Goal: Task Accomplishment & Management: Manage account settings

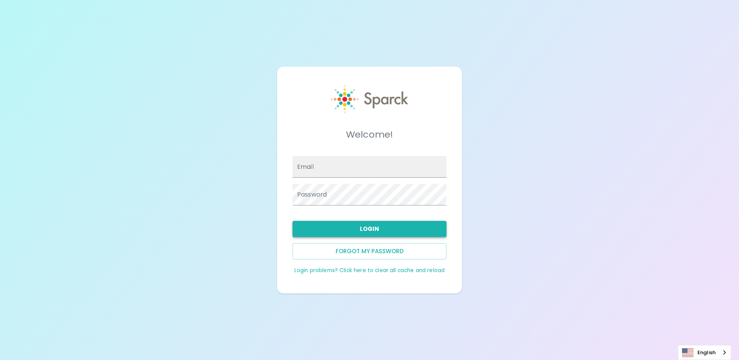
type input "[EMAIL_ADDRESS][DOMAIN_NAME]"
click at [367, 233] on button "Login" at bounding box center [370, 229] width 154 height 16
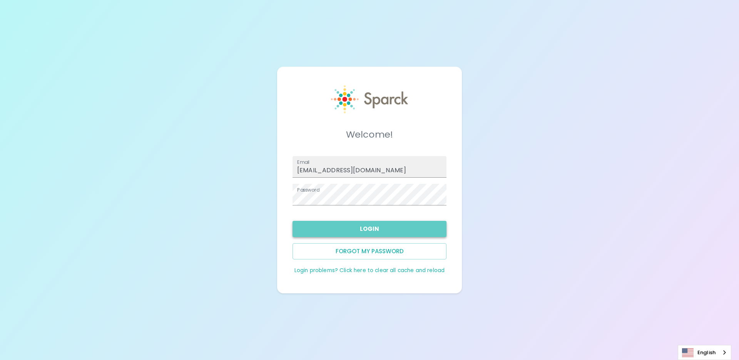
click at [368, 225] on button "Login" at bounding box center [370, 229] width 154 height 16
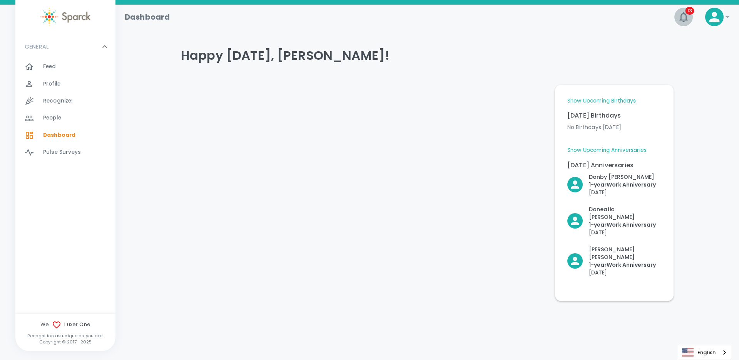
click at [686, 10] on span "13" at bounding box center [690, 11] width 9 height 8
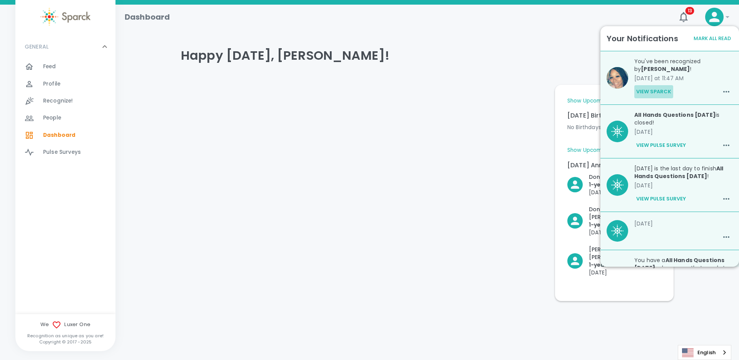
click at [661, 91] on button "View Sparck" at bounding box center [654, 91] width 39 height 13
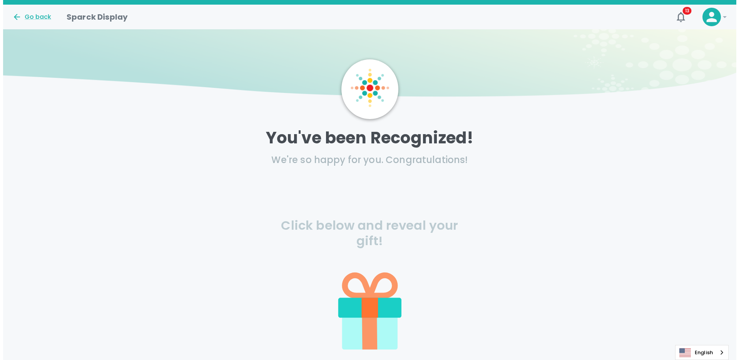
scroll to position [4, 0]
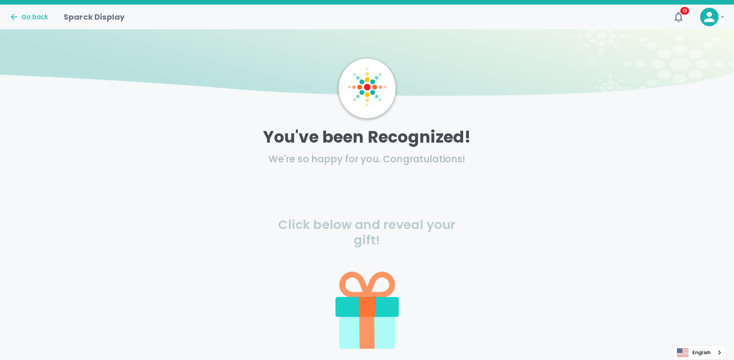
click at [381, 324] on icon at bounding box center [366, 331] width 55 height 35
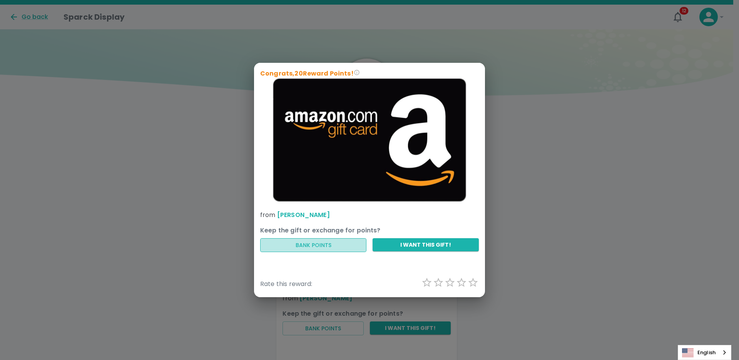
click at [322, 247] on button "Bank Points" at bounding box center [313, 245] width 106 height 14
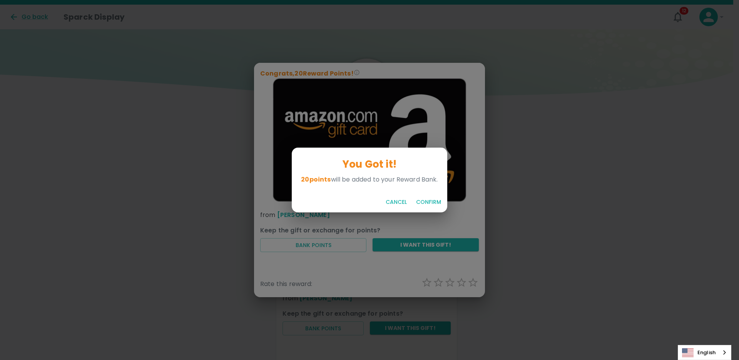
click at [426, 203] on button "Confirm" at bounding box center [428, 202] width 31 height 14
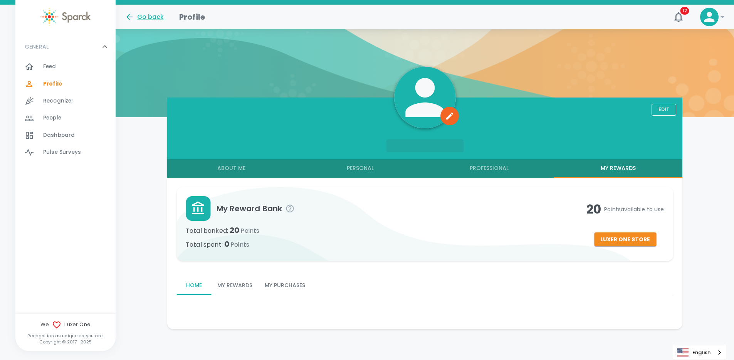
scroll to position [35, 0]
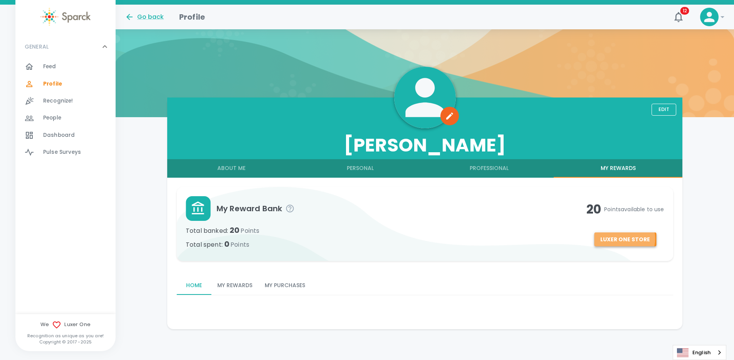
click at [621, 238] on button "Luxer One Store" at bounding box center [625, 239] width 62 height 14
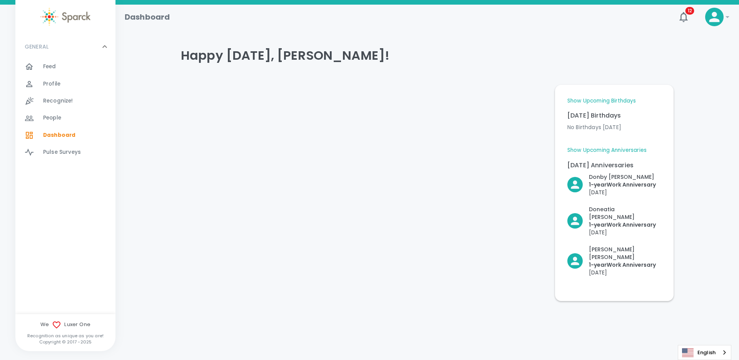
click at [41, 113] on div "People 0" at bounding box center [70, 117] width 91 height 11
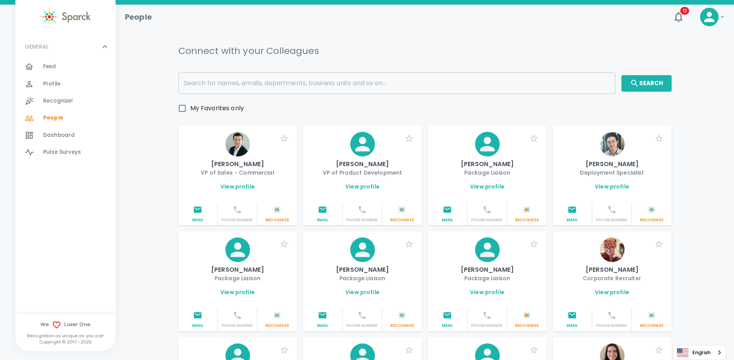
click at [62, 98] on span "Recognize!" at bounding box center [58, 101] width 30 height 8
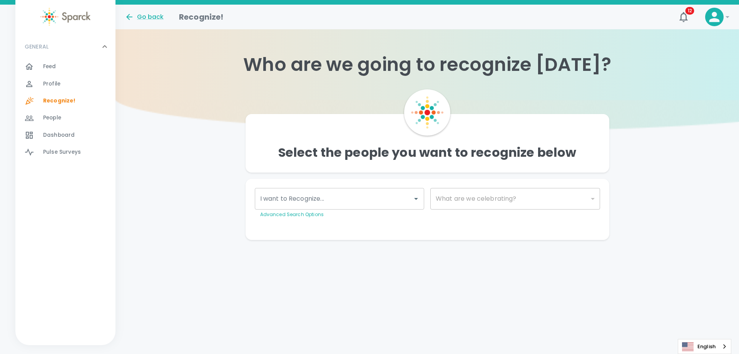
click at [66, 86] on div "Profile 0" at bounding box center [79, 84] width 72 height 11
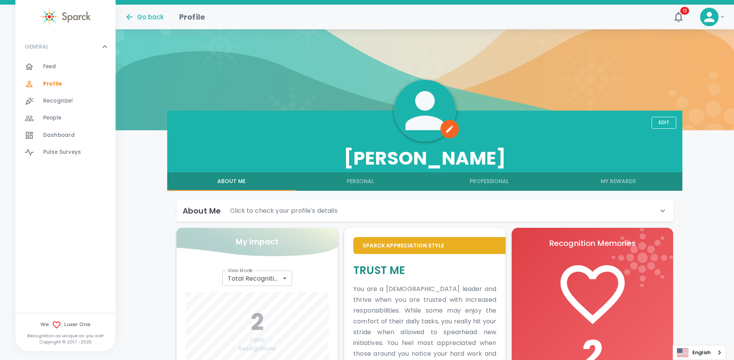
scroll to position [18, 0]
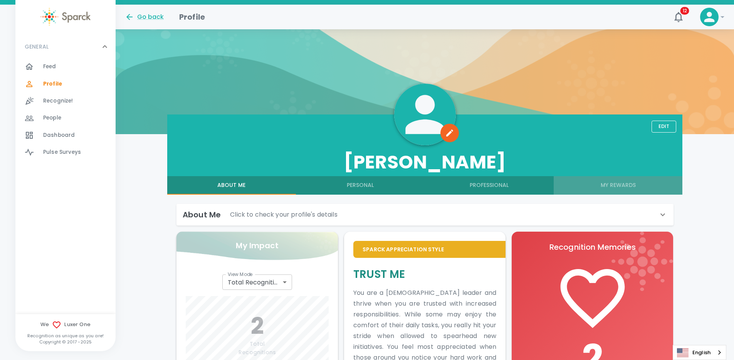
click at [622, 189] on button "My Rewards" at bounding box center [617, 185] width 129 height 18
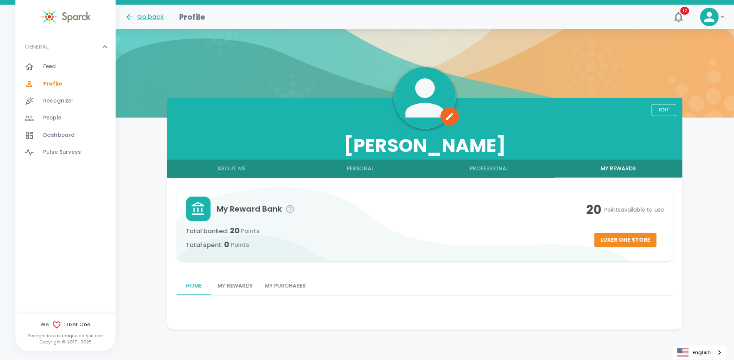
scroll to position [35, 0]
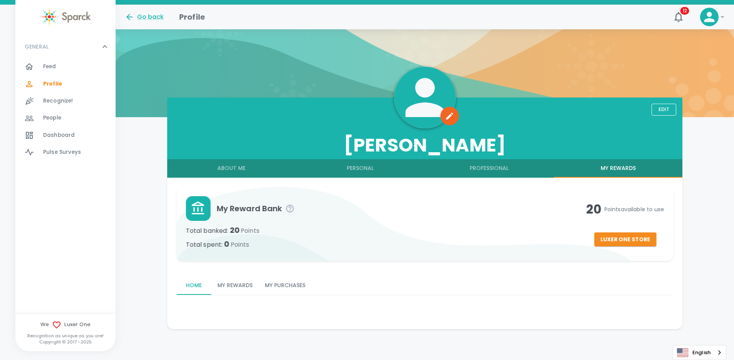
click at [376, 167] on button "Personal" at bounding box center [360, 168] width 129 height 18
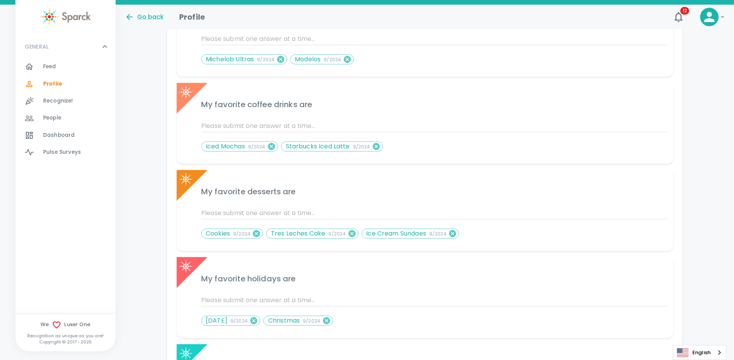
scroll to position [0, 0]
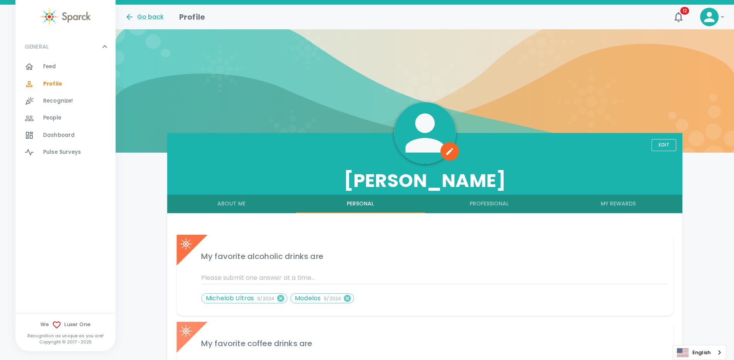
click at [669, 144] on button "Edit" at bounding box center [663, 145] width 25 height 12
click at [505, 206] on button "Professional" at bounding box center [489, 203] width 129 height 18
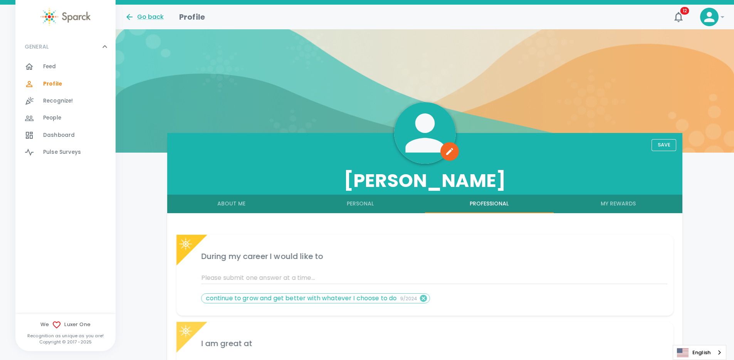
click at [382, 203] on button "Personal" at bounding box center [360, 203] width 129 height 18
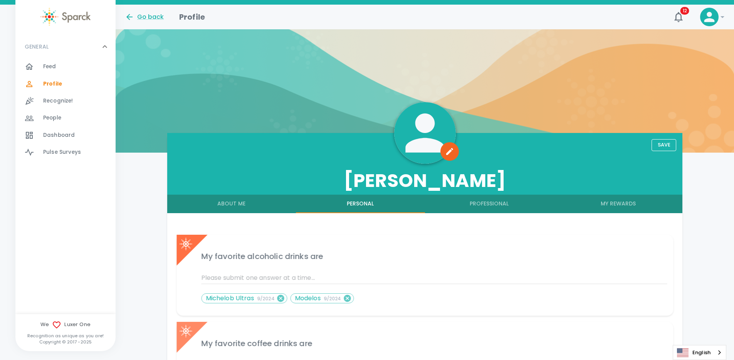
click at [615, 207] on button "My Rewards" at bounding box center [617, 203] width 129 height 18
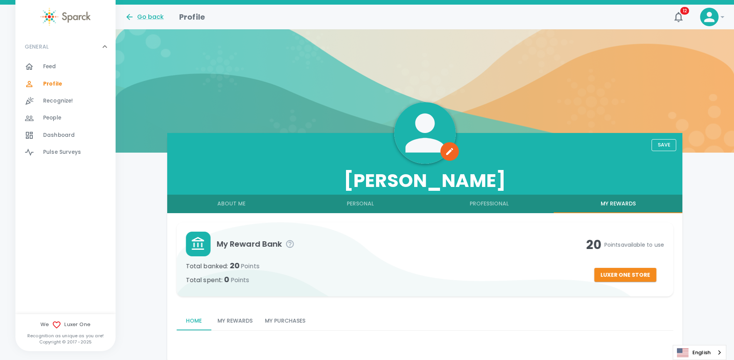
click at [239, 209] on button "About Me" at bounding box center [231, 203] width 129 height 18
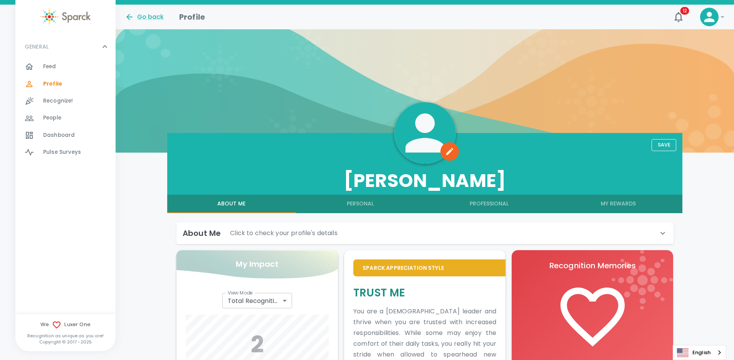
radio input "false"
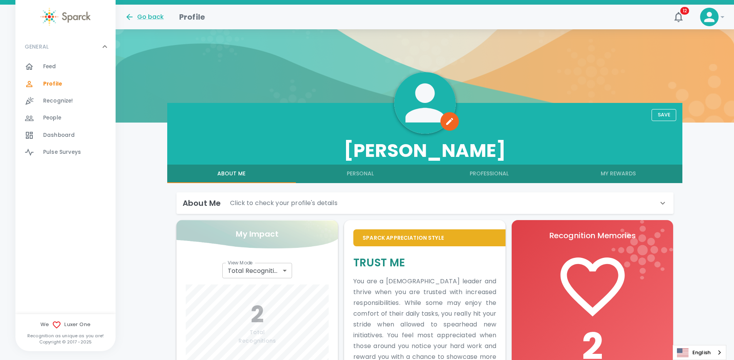
scroll to position [56, 0]
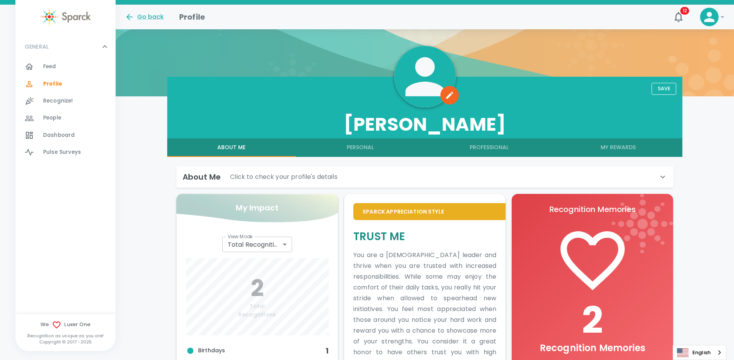
click at [662, 179] on icon at bounding box center [661, 176] width 9 height 9
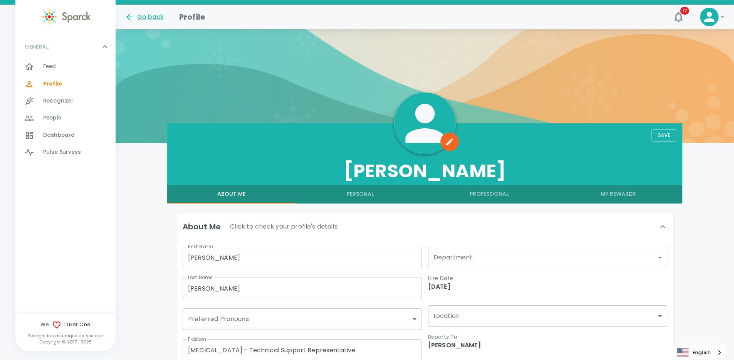
scroll to position [0, 0]
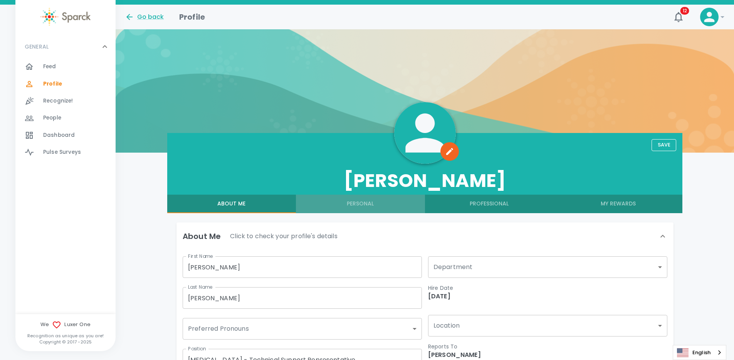
click at [367, 206] on button "Personal" at bounding box center [360, 203] width 129 height 18
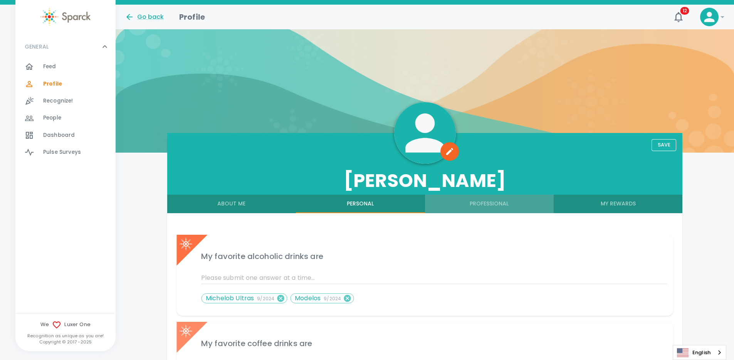
click at [506, 203] on button "Professional" at bounding box center [489, 203] width 129 height 18
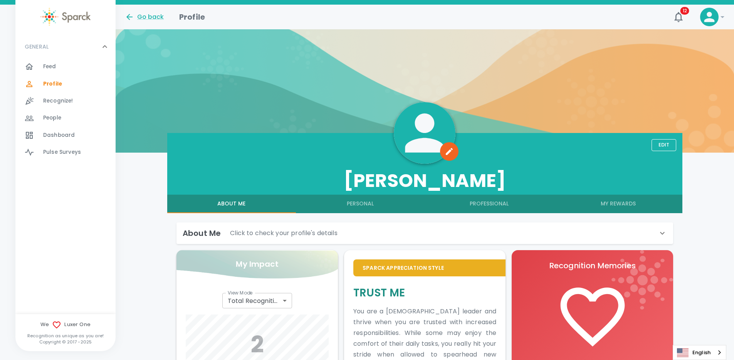
click at [47, 68] on span "Feed" at bounding box center [49, 67] width 13 height 8
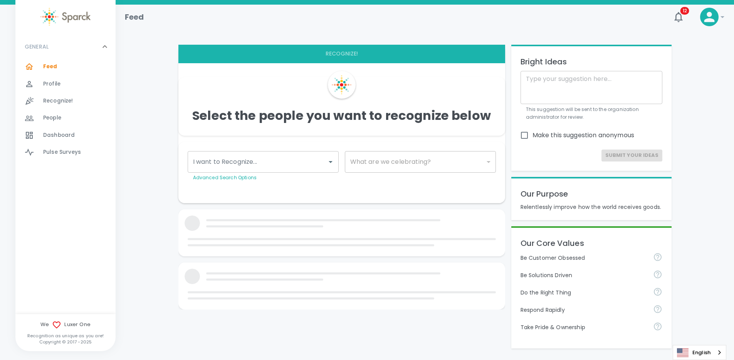
click at [57, 115] on span "People" at bounding box center [52, 118] width 18 height 8
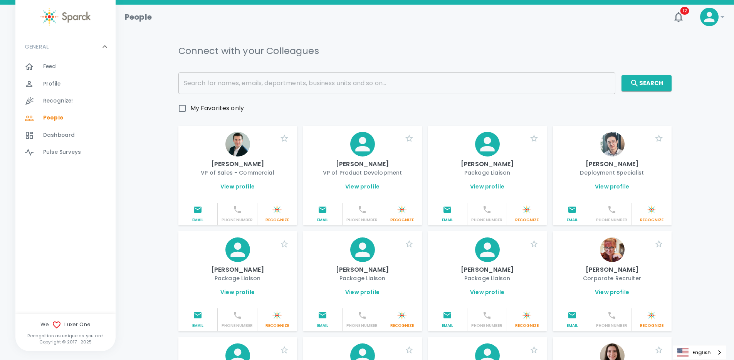
click at [711, 19] on icon at bounding box center [709, 17] width 10 height 10
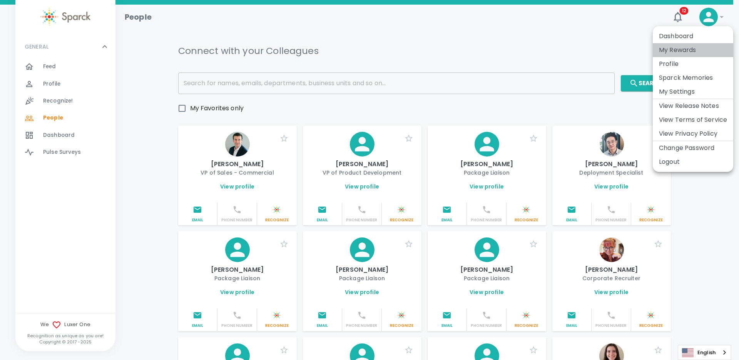
click at [694, 45] on li "My Rewards" at bounding box center [693, 50] width 80 height 14
